Goal: Information Seeking & Learning: Learn about a topic

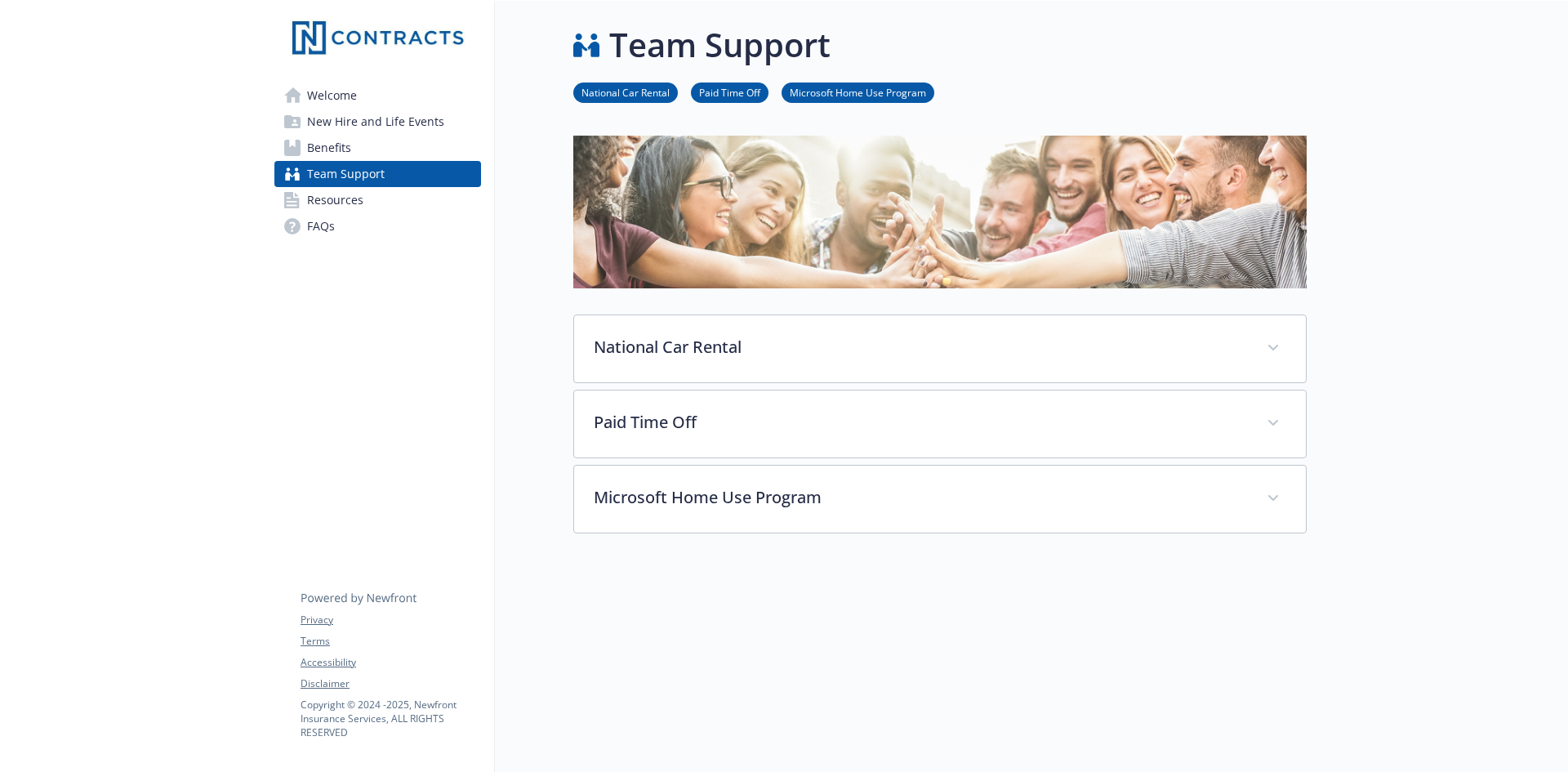
click at [321, 142] on span "Benefits" at bounding box center [329, 148] width 44 height 26
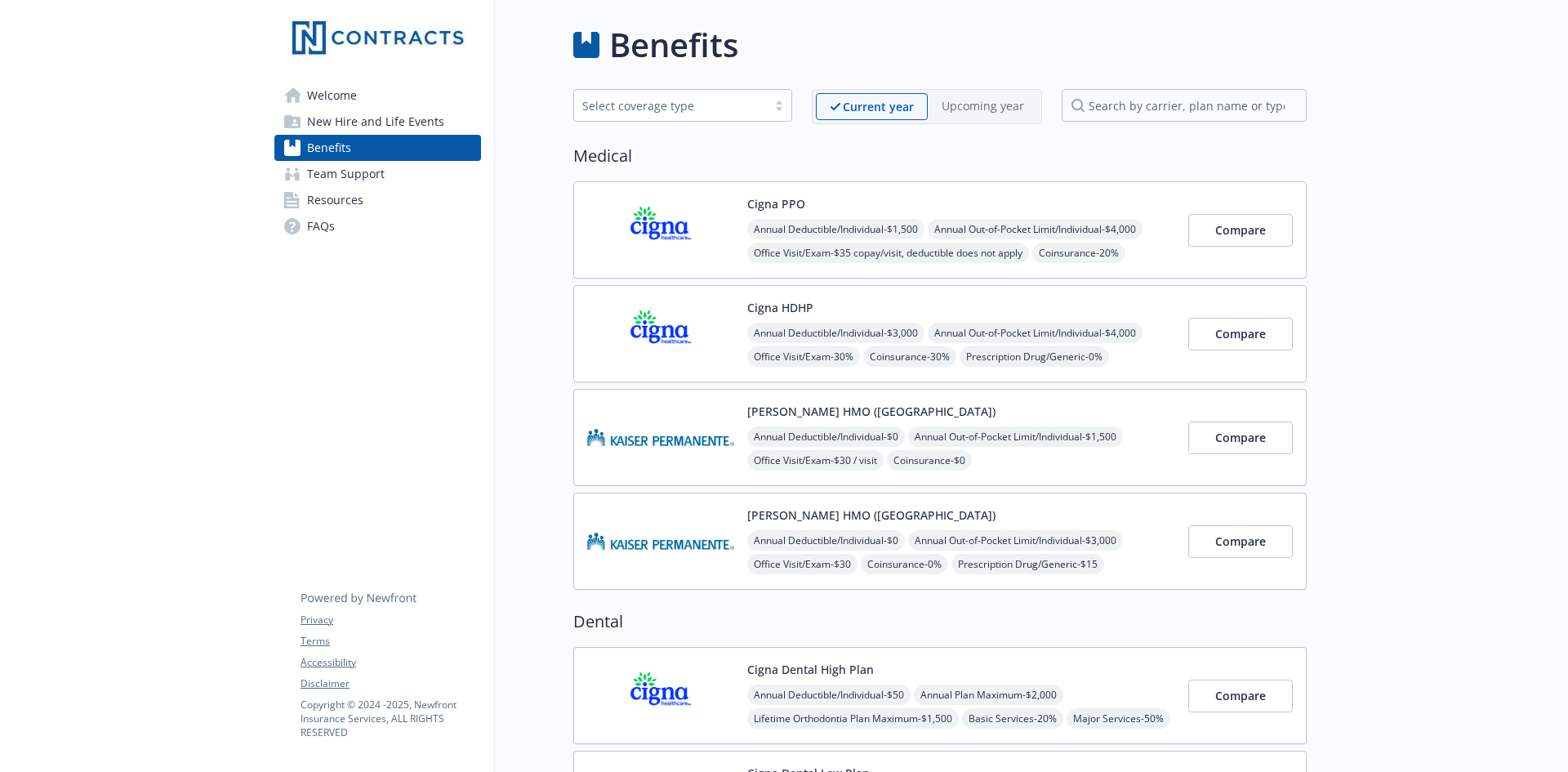
click at [326, 115] on span "New Hire and Life Events" at bounding box center [376, 122] width 137 height 26
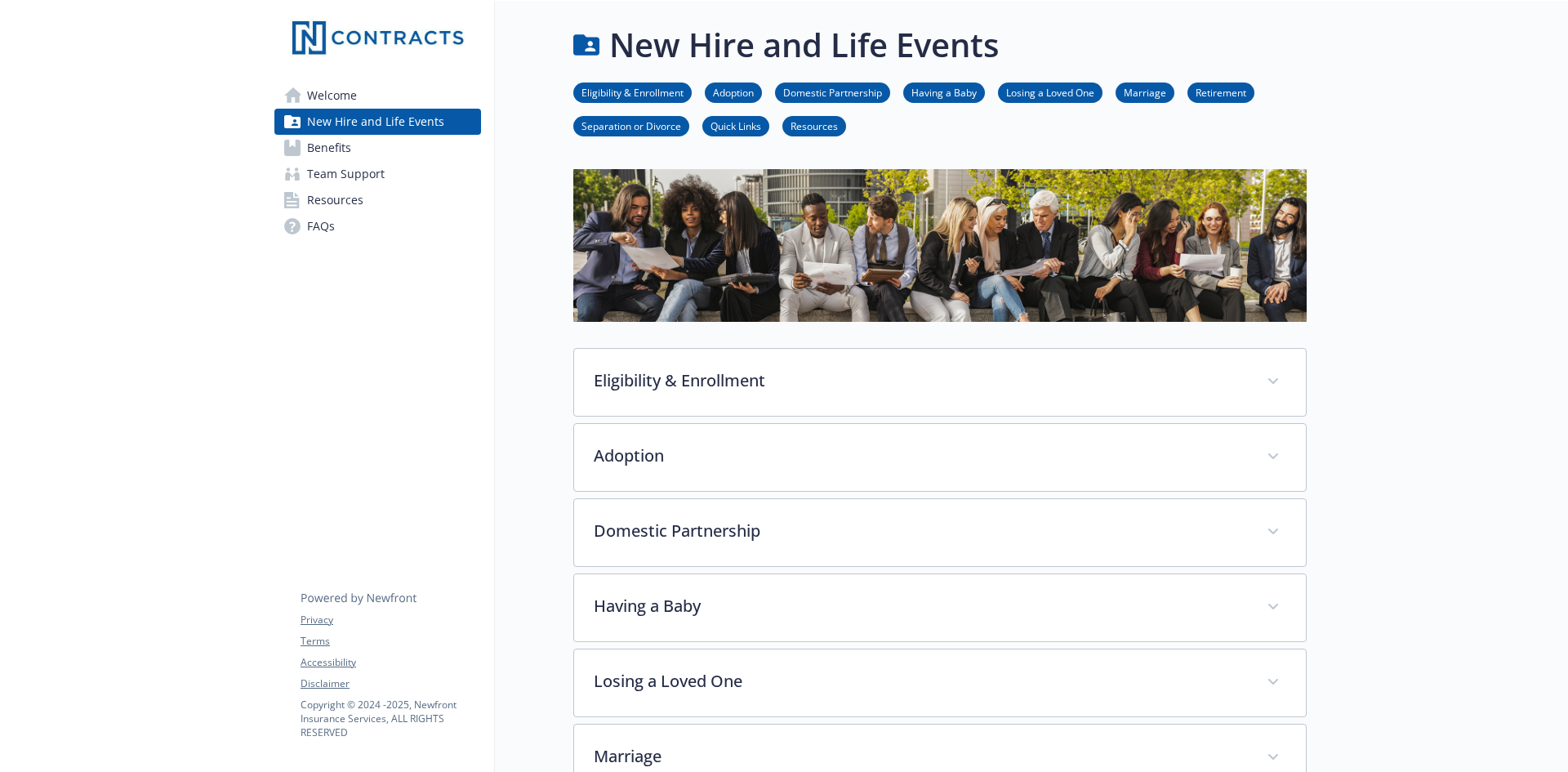
click at [325, 93] on span "Welcome" at bounding box center [332, 95] width 50 height 26
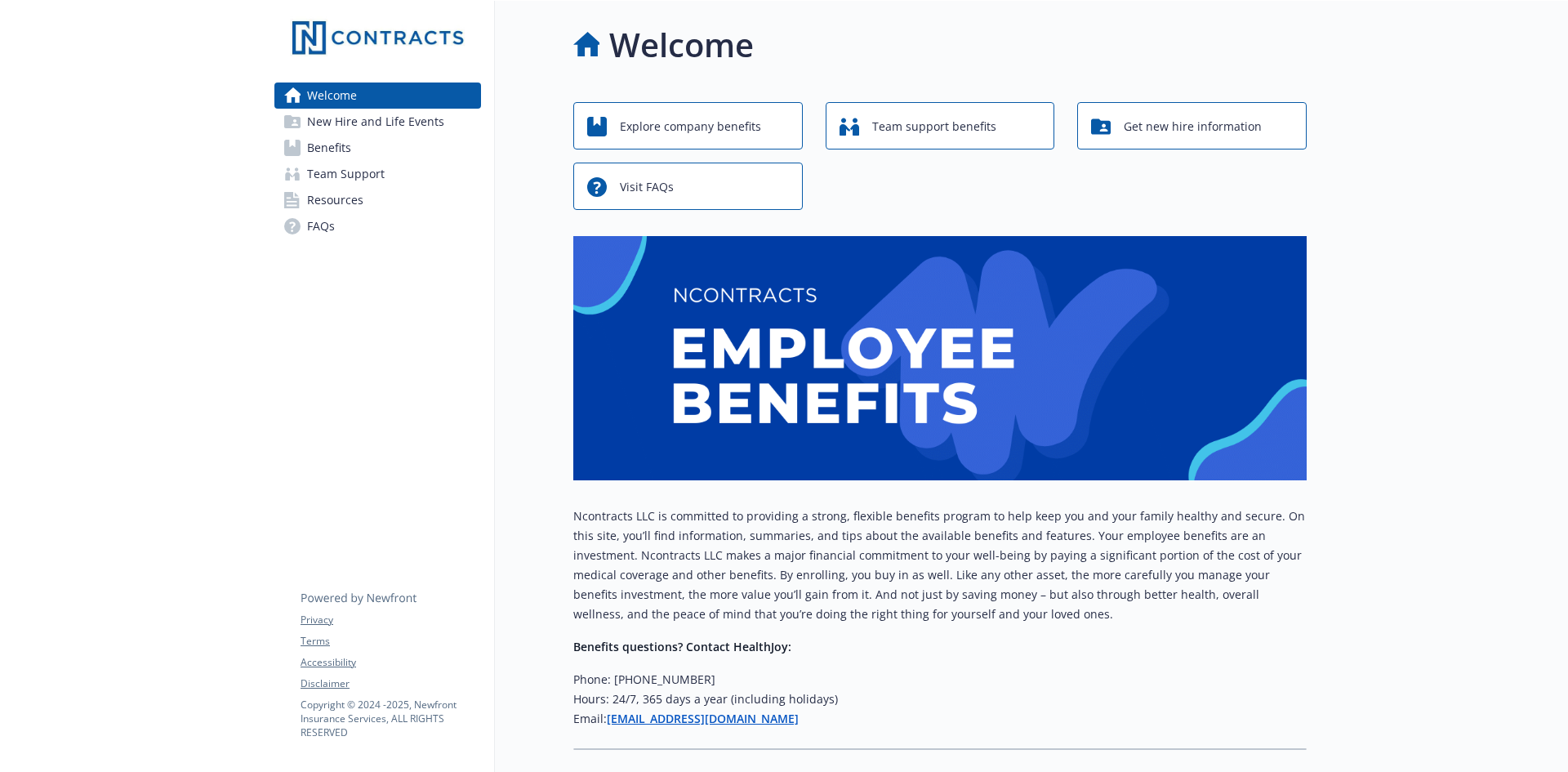
click at [322, 224] on span "FAQs" at bounding box center [321, 226] width 28 height 26
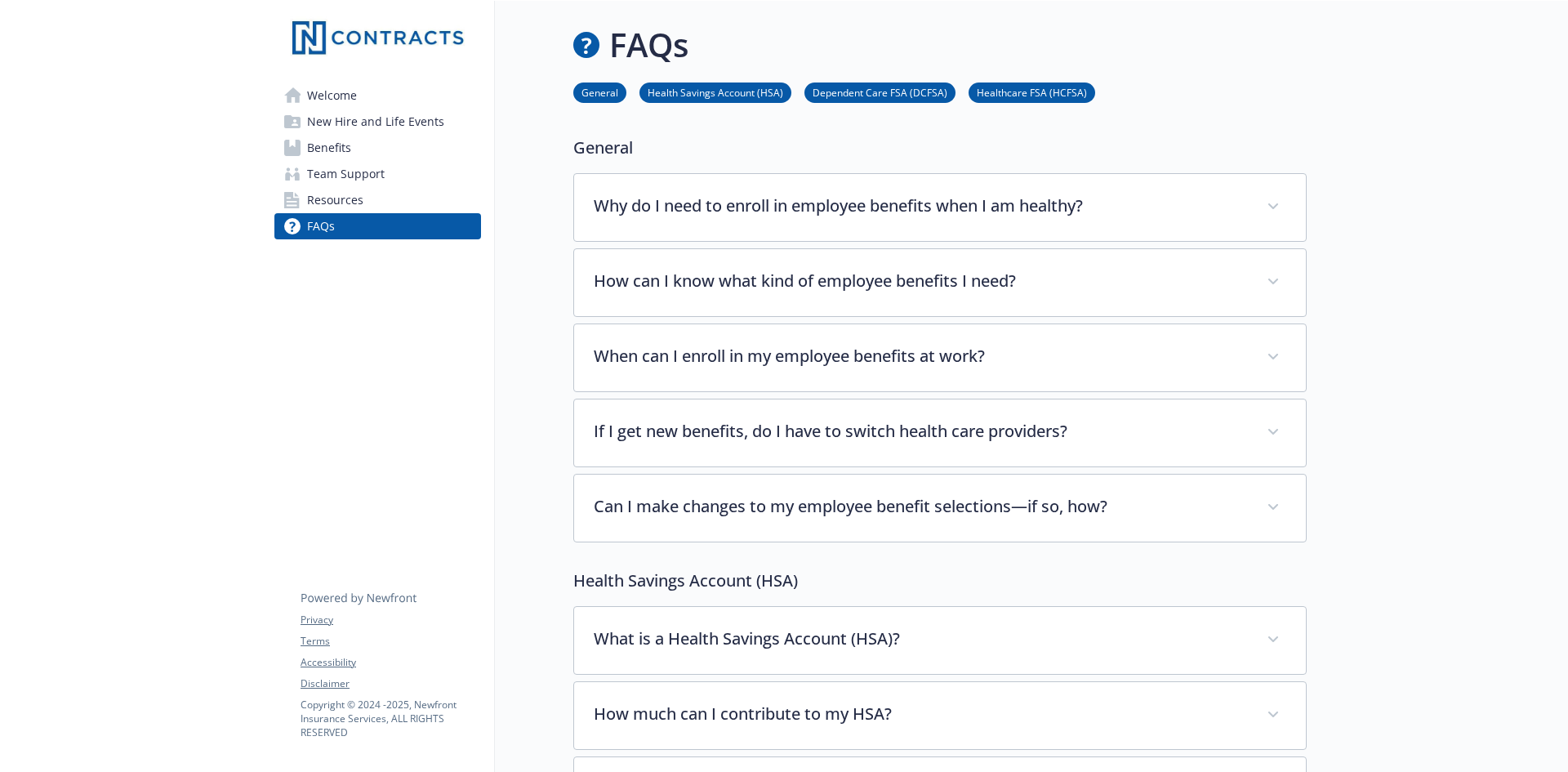
click at [333, 92] on span "Welcome" at bounding box center [332, 95] width 50 height 26
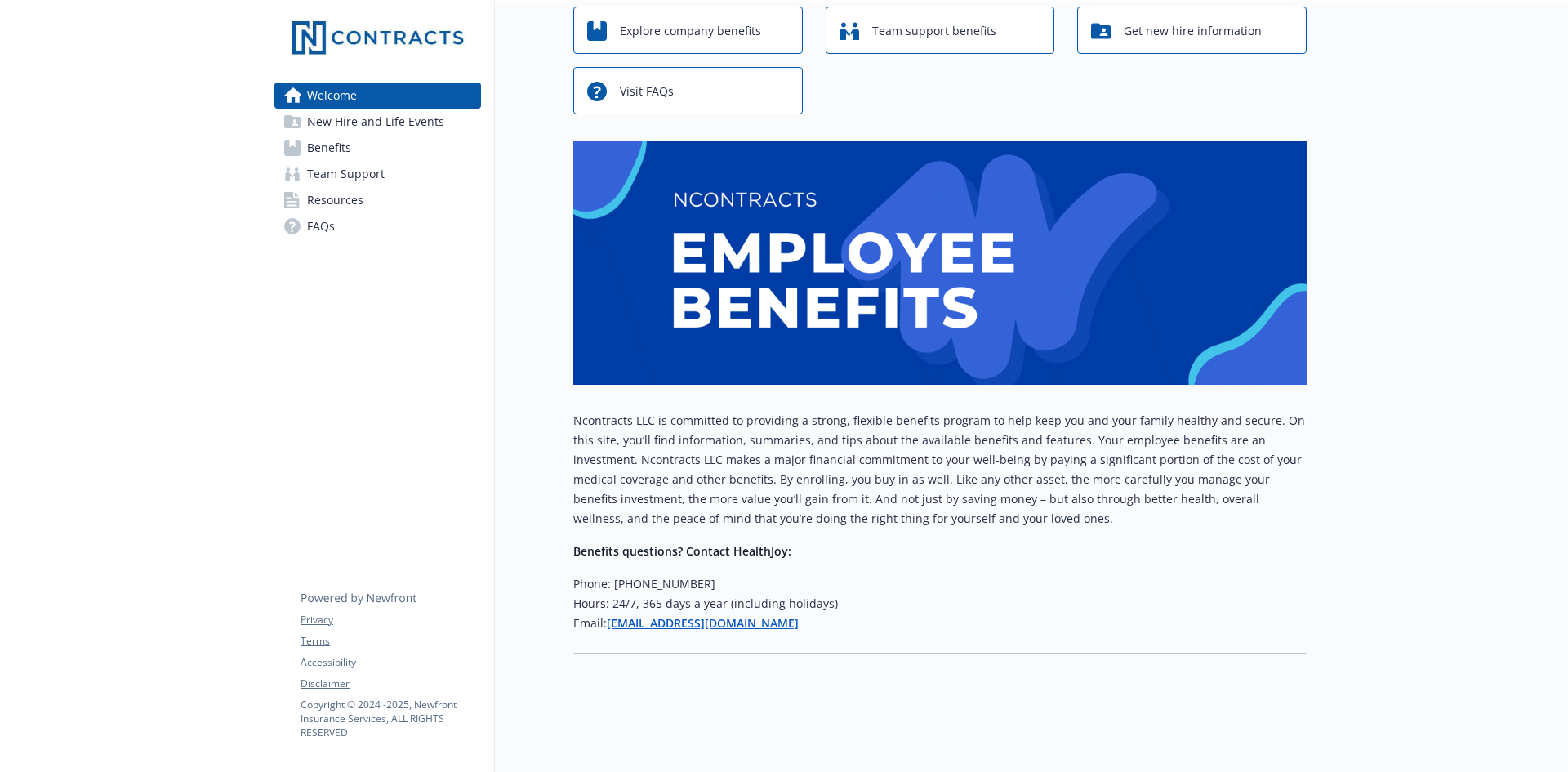
scroll to position [108, 0]
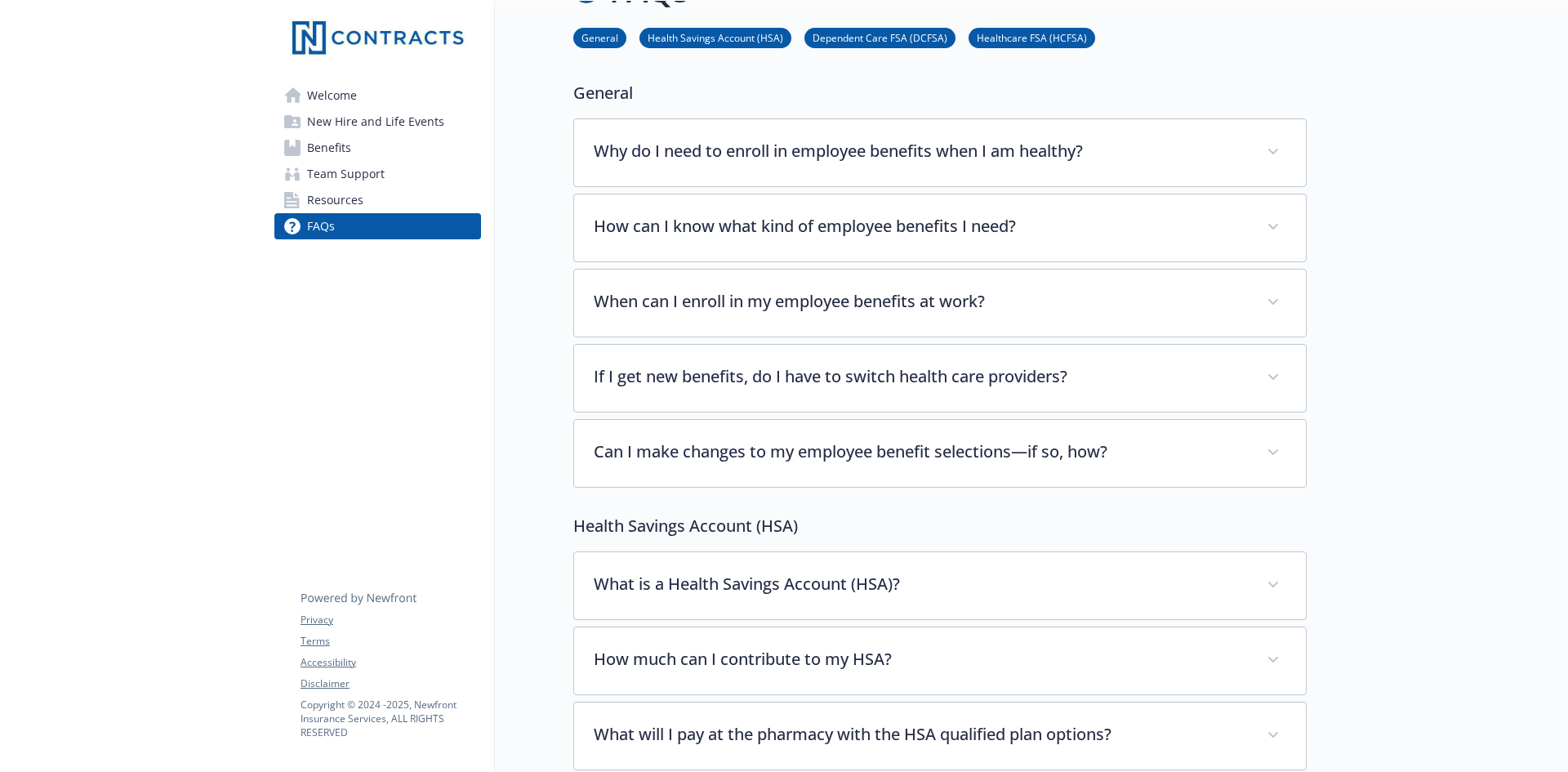
scroll to position [26, 0]
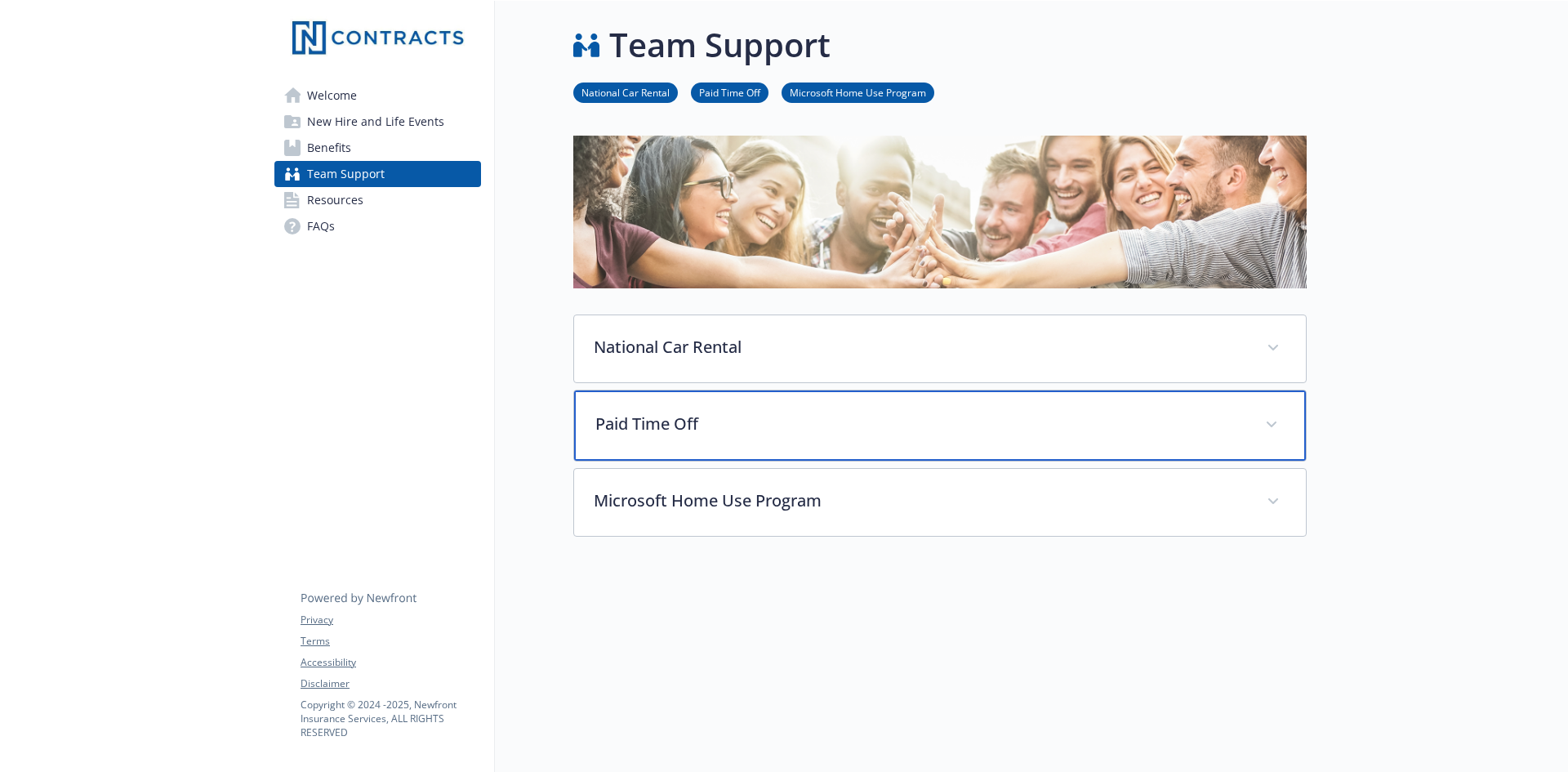
click at [988, 441] on div "Paid Time Off" at bounding box center [940, 425] width 732 height 70
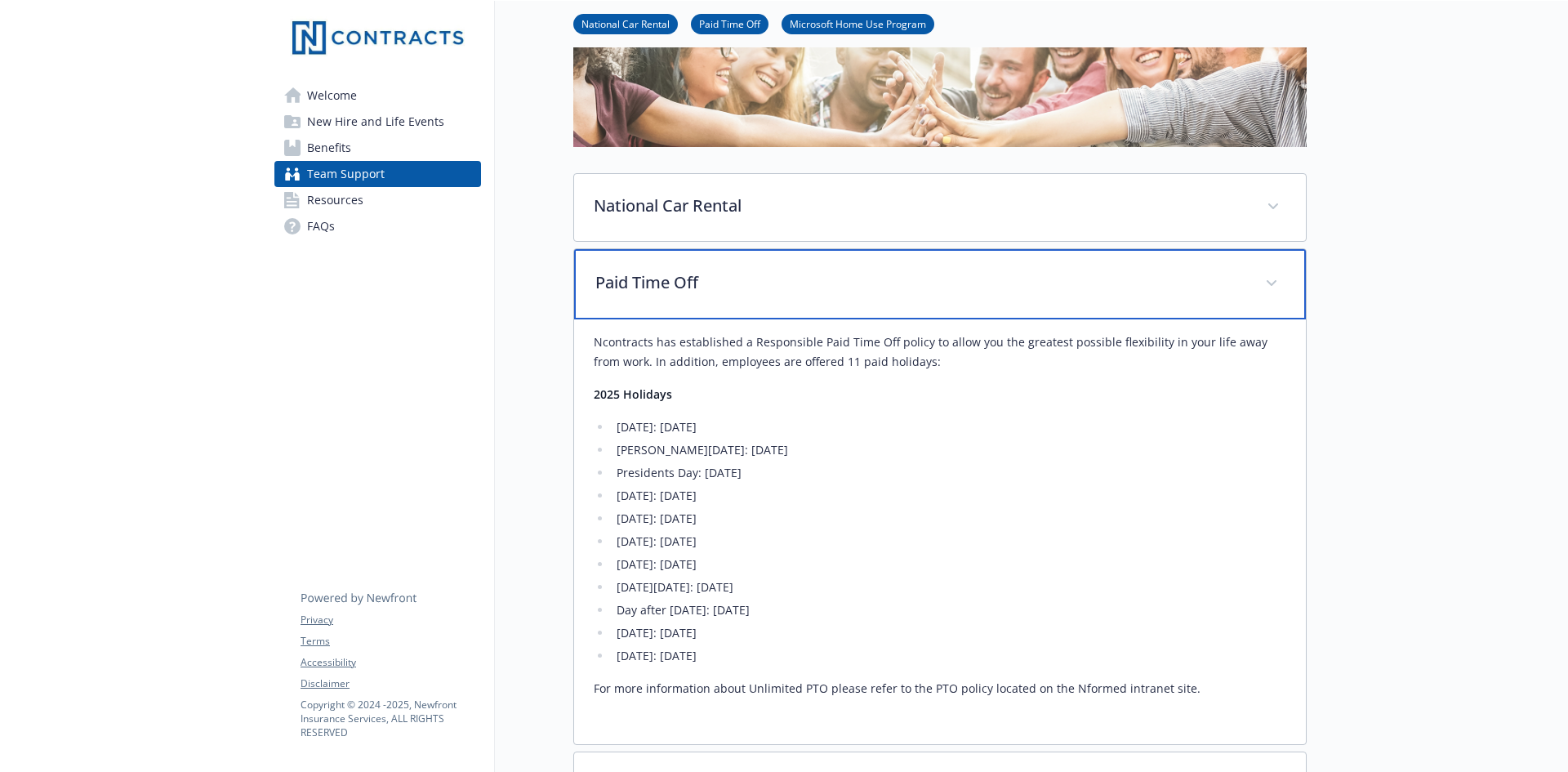
scroll to position [163, 0]
